Goal: Contribute content

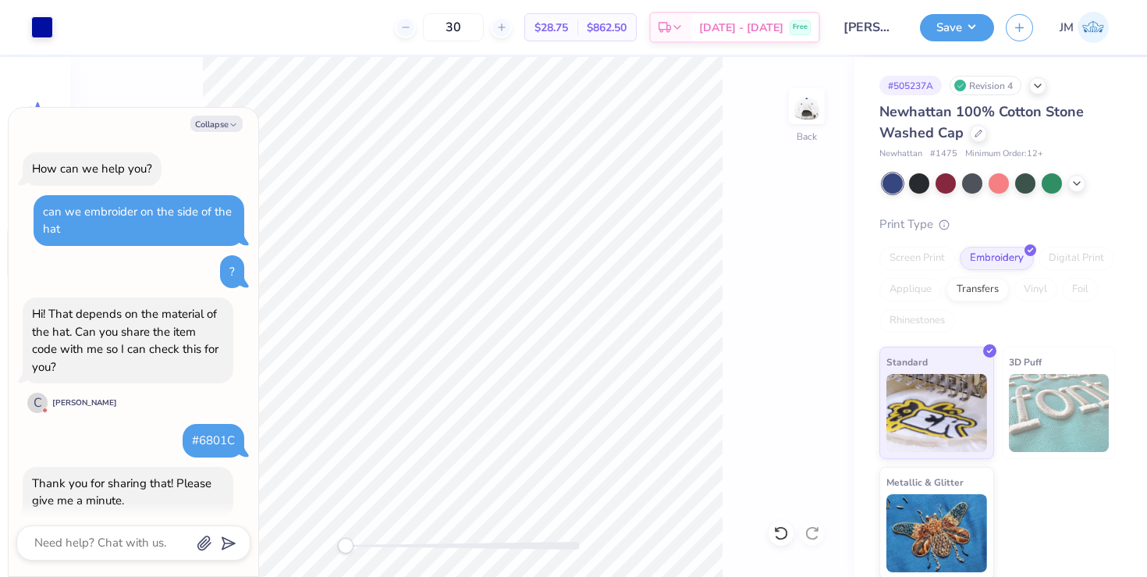
scroll to position [878, 0]
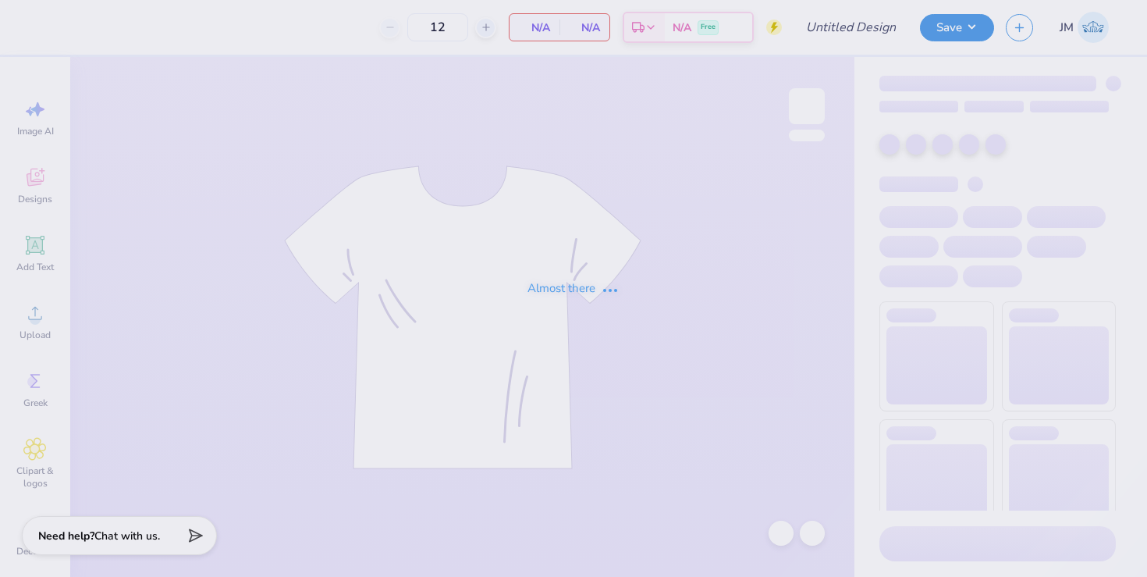
type input "Parents Weekend Tee"
type input "36"
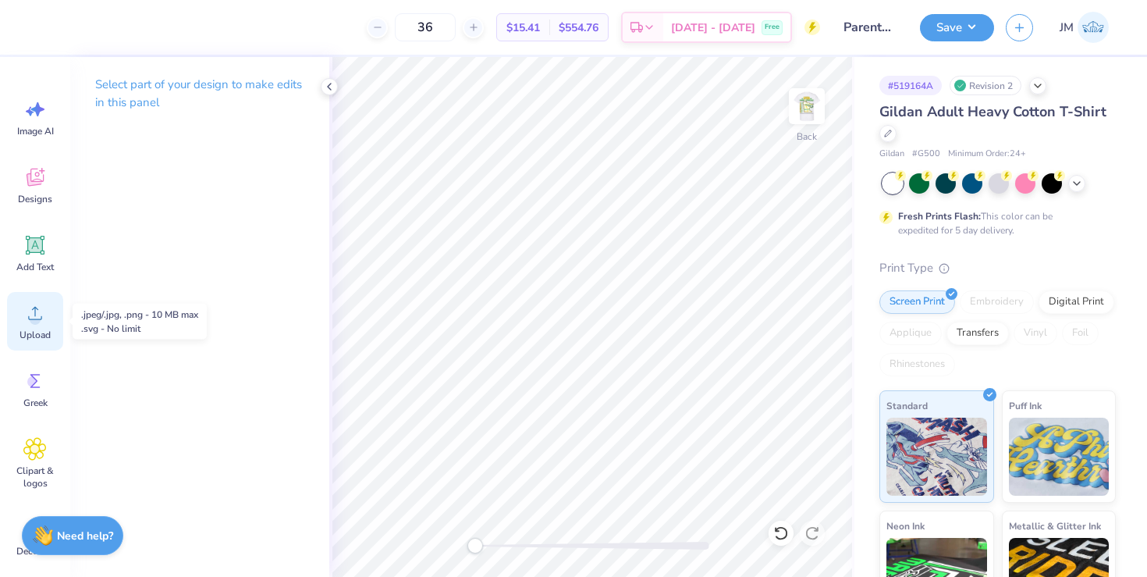
click at [21, 325] on div "Upload" at bounding box center [35, 321] width 56 height 59
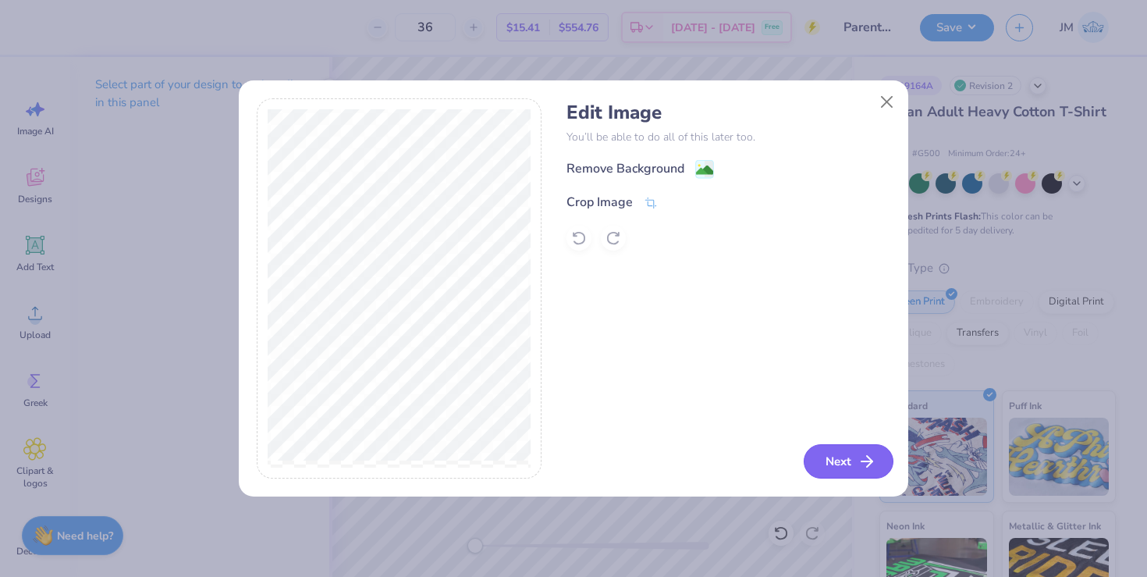
click at [854, 462] on button "Next" at bounding box center [849, 461] width 90 height 34
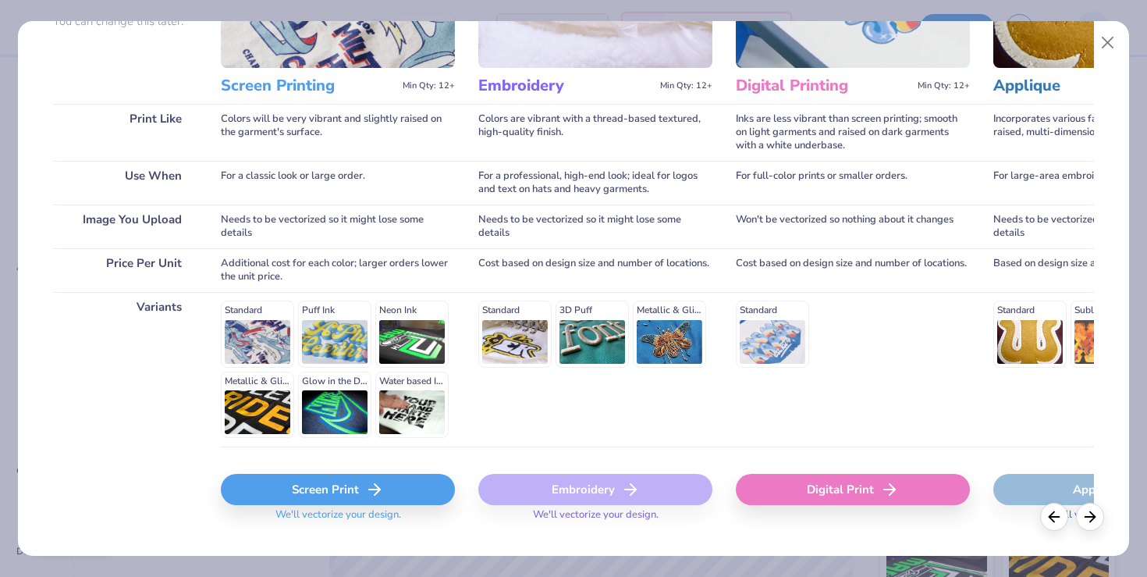
scroll to position [201, 0]
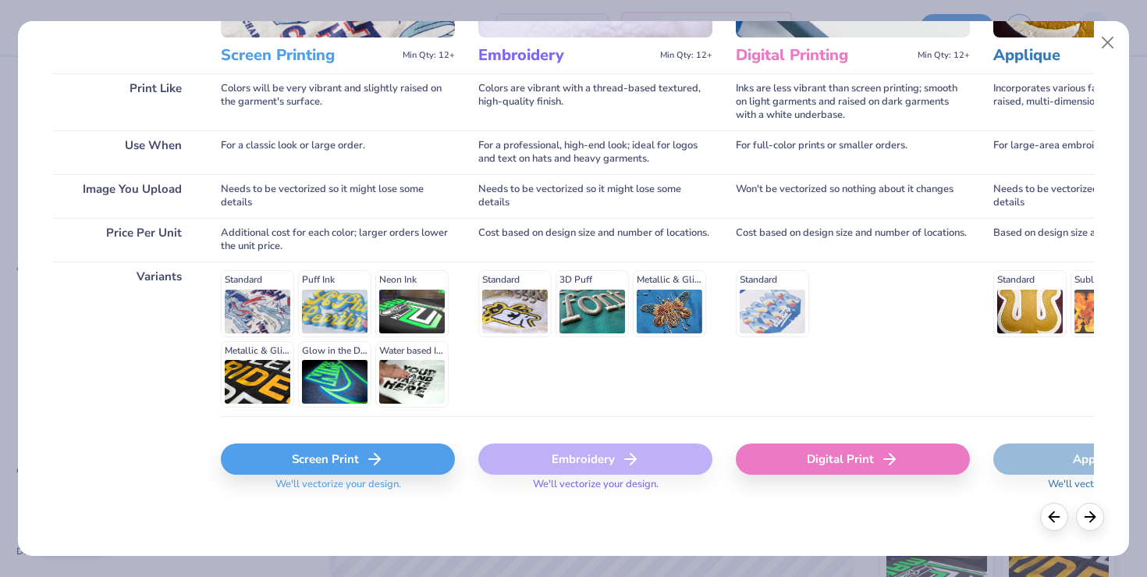
click at [352, 463] on div "Screen Print" at bounding box center [338, 458] width 234 height 31
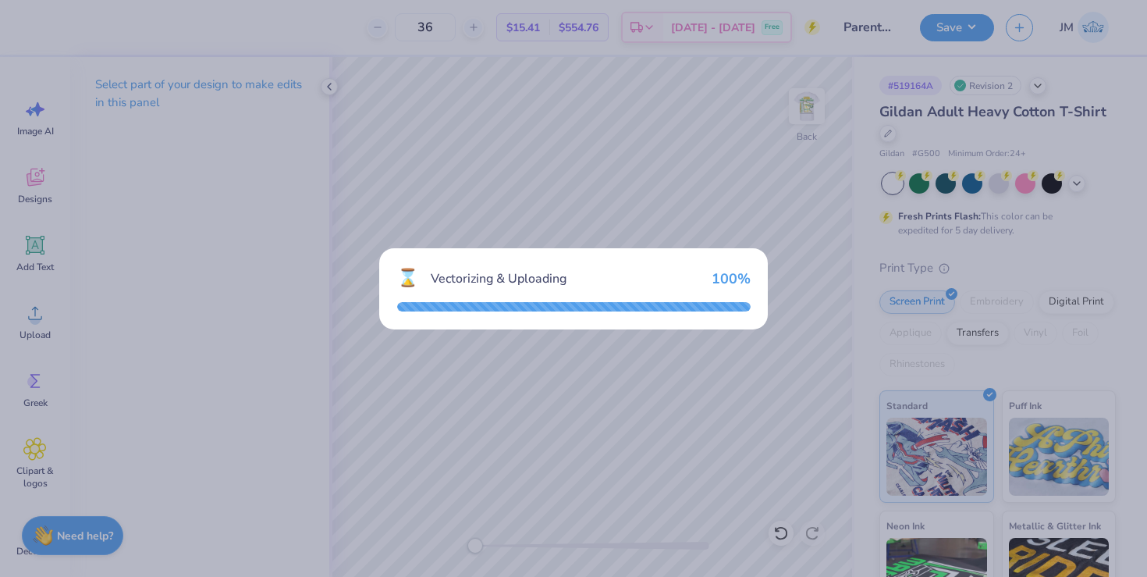
click at [325, 90] on div "⌛ Vectorizing & Uploading 100 %" at bounding box center [573, 288] width 1147 height 577
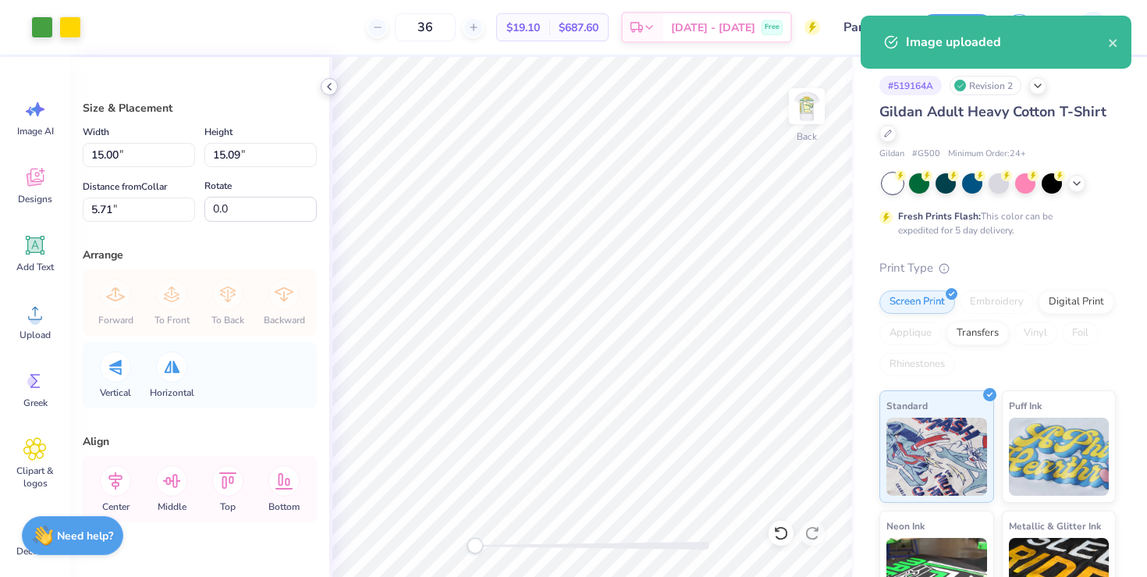
type input "4.89"
type input "4.92"
type input "15.87"
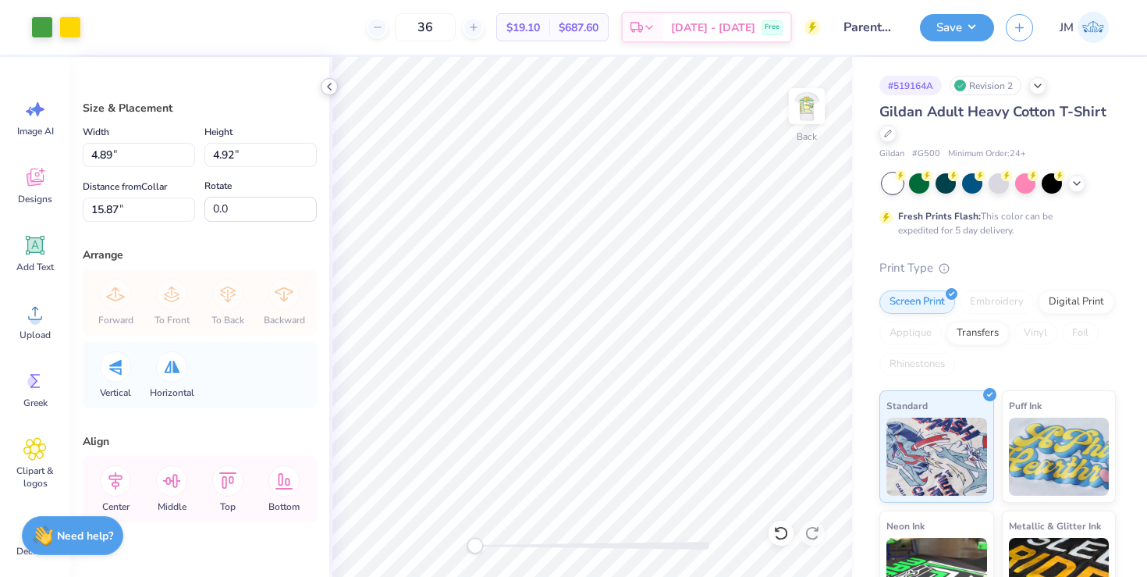
type input "3.47"
type input "3.49"
type input "17.30"
type input "2.96"
type input "2.98"
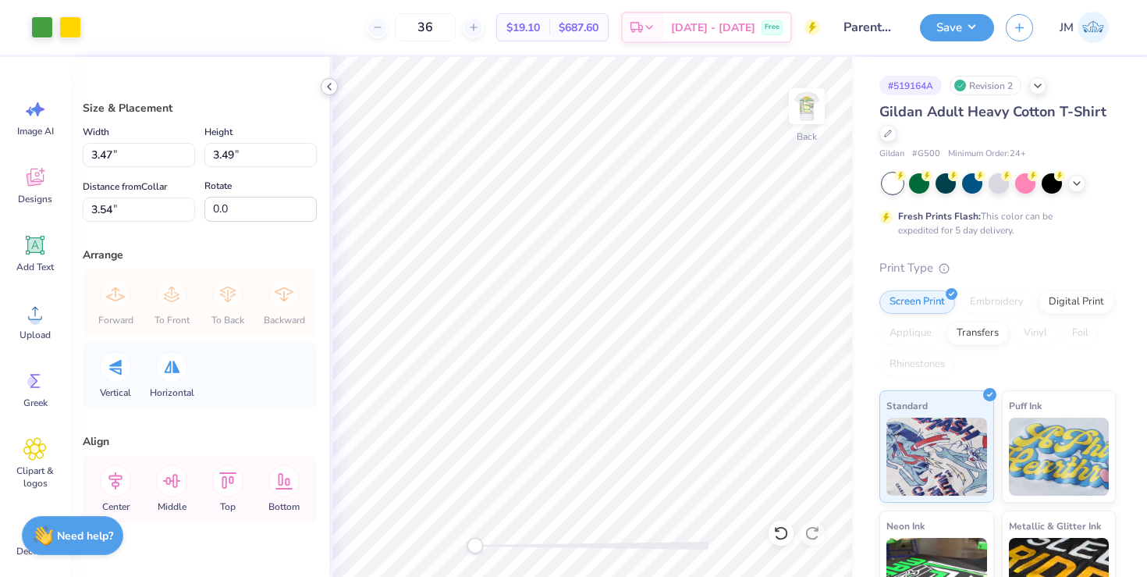
type input "4.06"
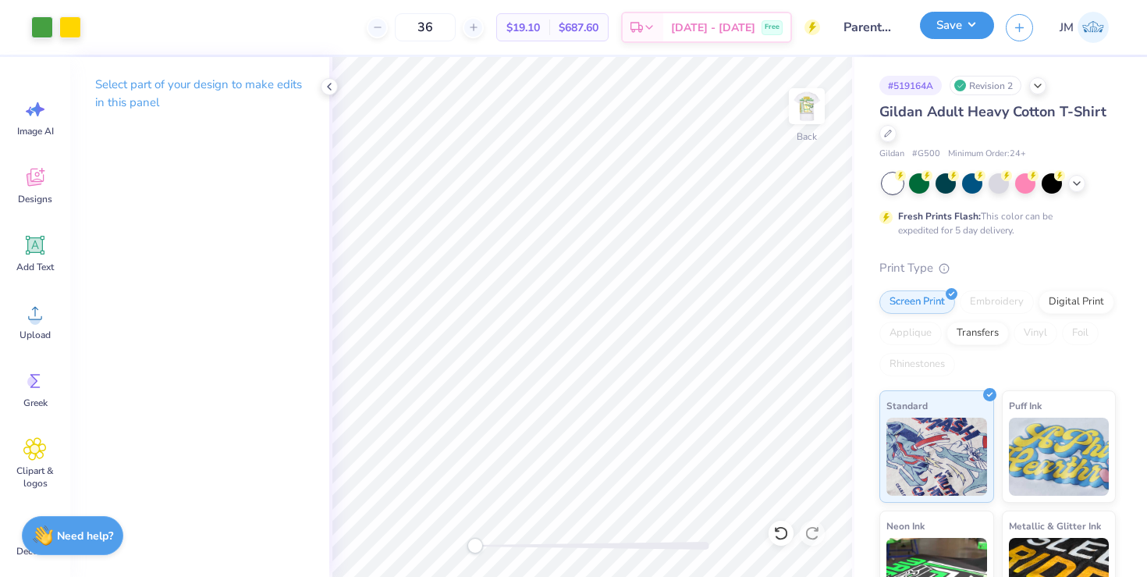
click at [936, 33] on button "Save" at bounding box center [957, 25] width 74 height 27
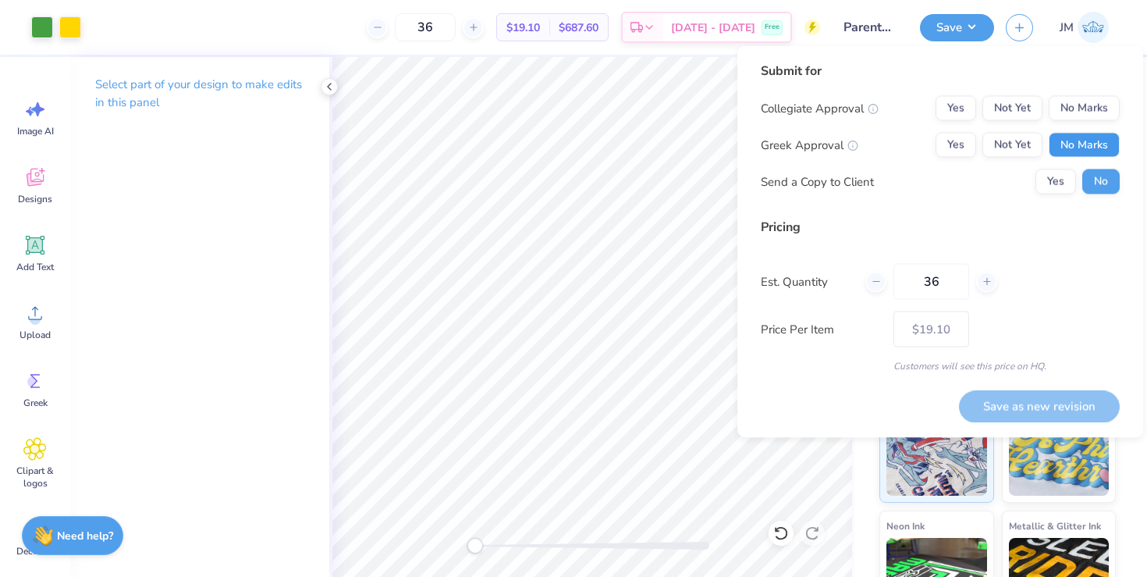
click at [1081, 147] on button "No Marks" at bounding box center [1084, 145] width 71 height 25
click at [1071, 110] on button "No Marks" at bounding box center [1084, 108] width 71 height 25
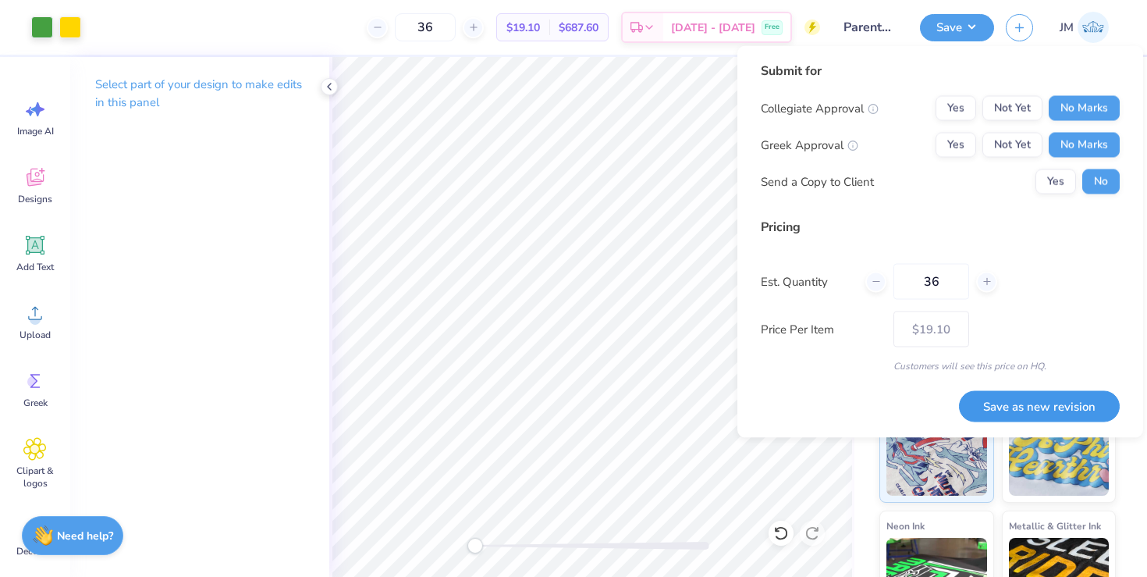
click at [1033, 410] on button "Save as new revision" at bounding box center [1039, 406] width 161 height 32
type input "$19.10"
click at [1020, 406] on div "Saving..." at bounding box center [1059, 406] width 121 height 32
